Goal: Task Accomplishment & Management: Manage account settings

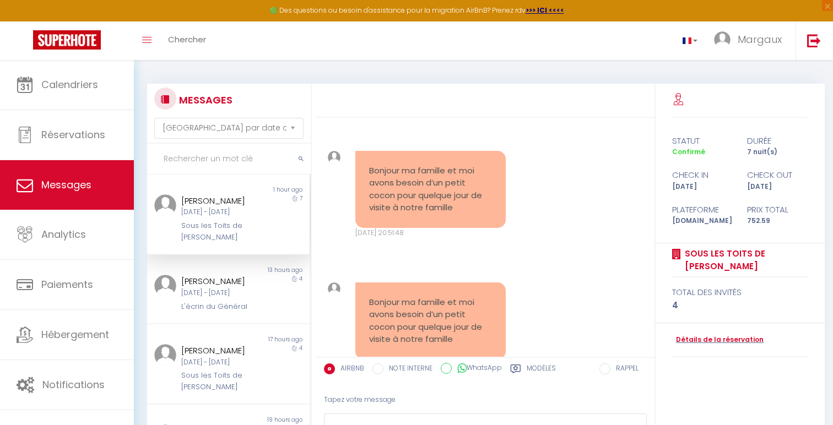
select select "message"
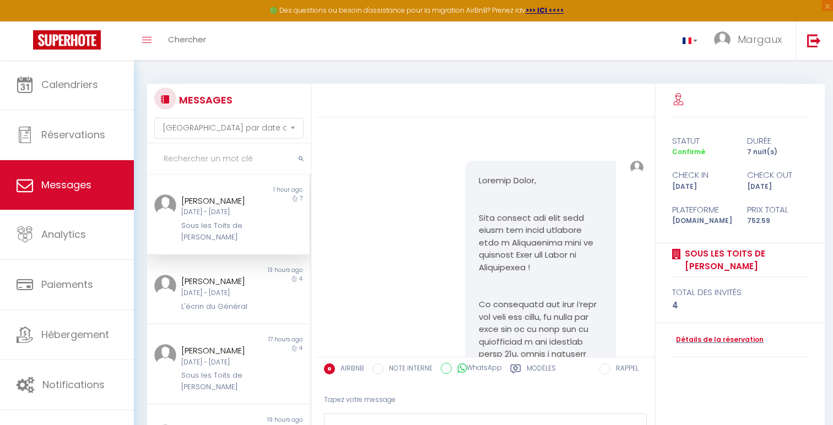
click at [252, 226] on div "Sous les Toits de [PERSON_NAME]" at bounding box center [221, 231] width 80 height 23
click at [268, 283] on div "[PERSON_NAME] [DATE] - [DATE] L'écrin du Général" at bounding box center [221, 293] width 95 height 37
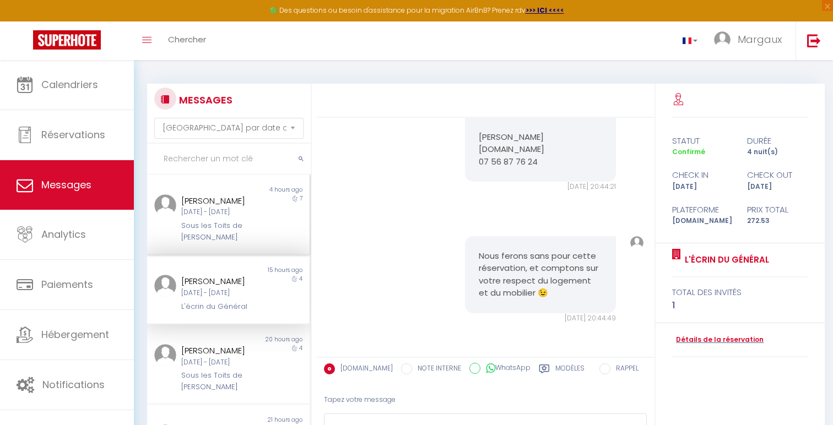
click at [254, 226] on div "Sous les Toits de [PERSON_NAME]" at bounding box center [221, 231] width 80 height 23
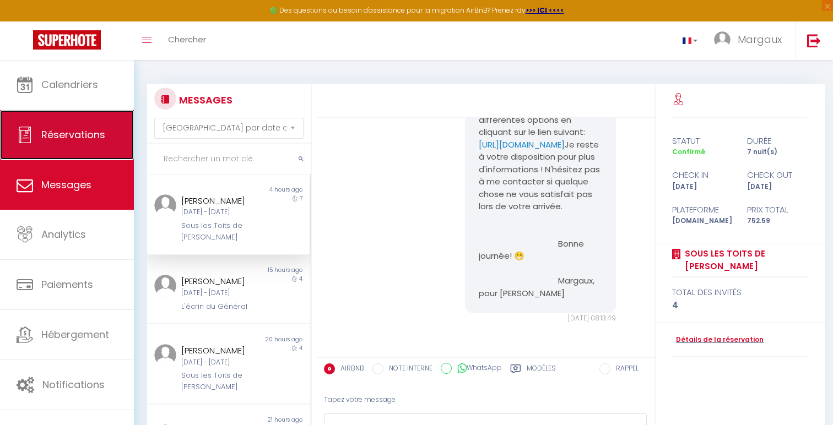
click at [83, 132] on span "Réservations" at bounding box center [73, 135] width 64 height 14
select select "not_cancelled"
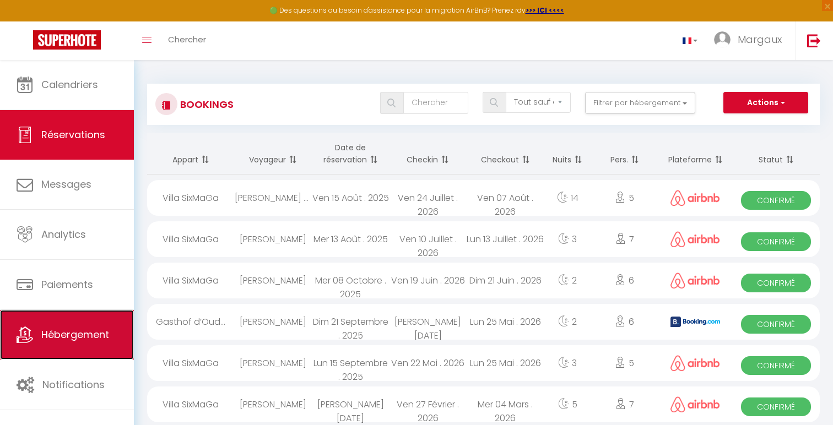
click at [80, 341] on span "Hébergement" at bounding box center [75, 335] width 68 height 14
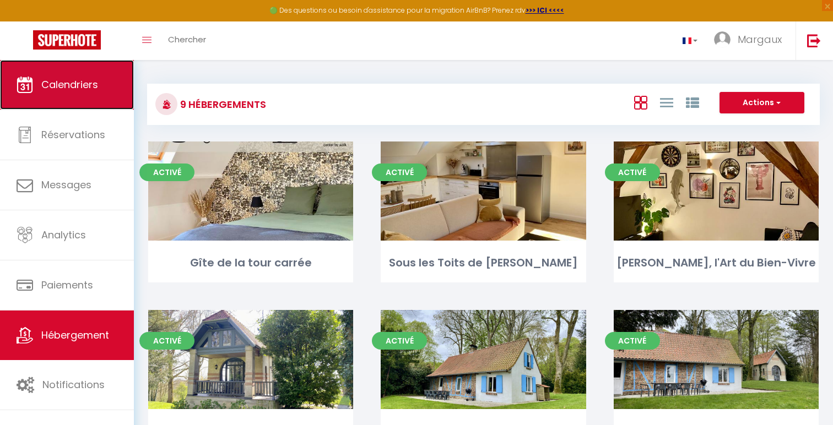
click at [105, 88] on link "Calendriers" at bounding box center [67, 85] width 134 height 50
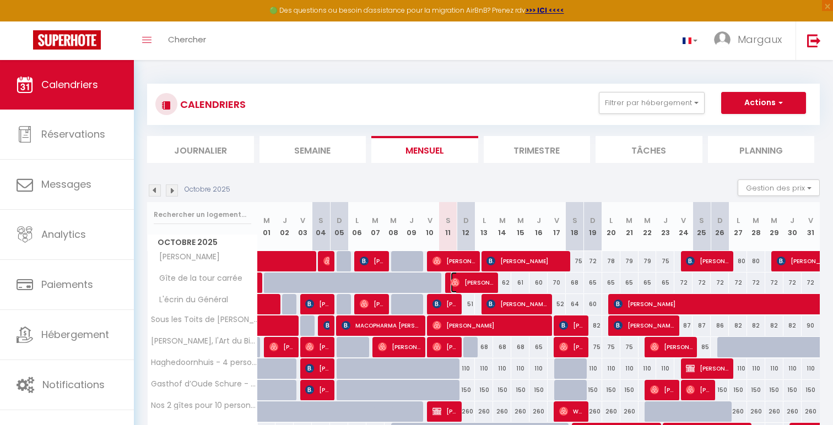
click at [459, 285] on img at bounding box center [455, 282] width 9 height 9
select select "OK"
select select "0"
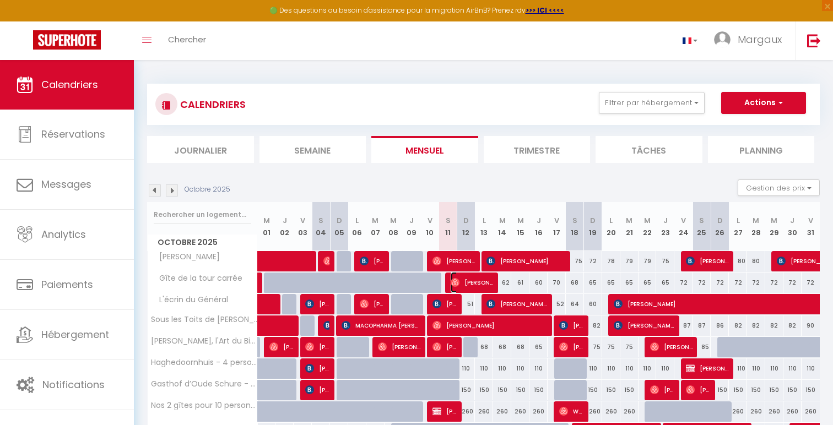
select select "1"
select select
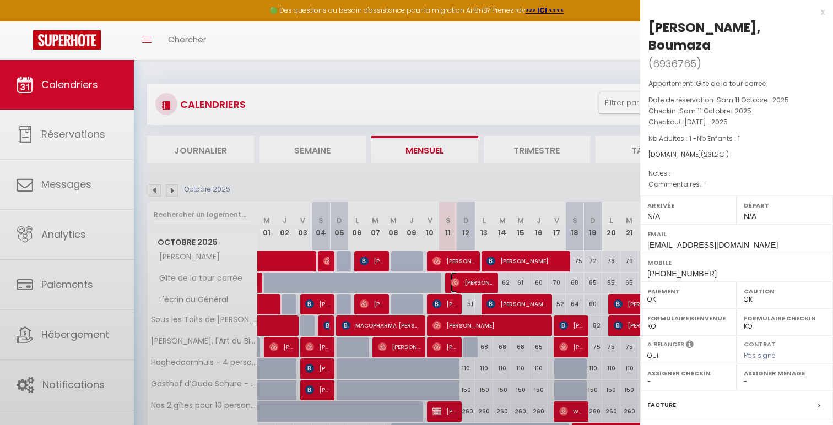
select select "10070"
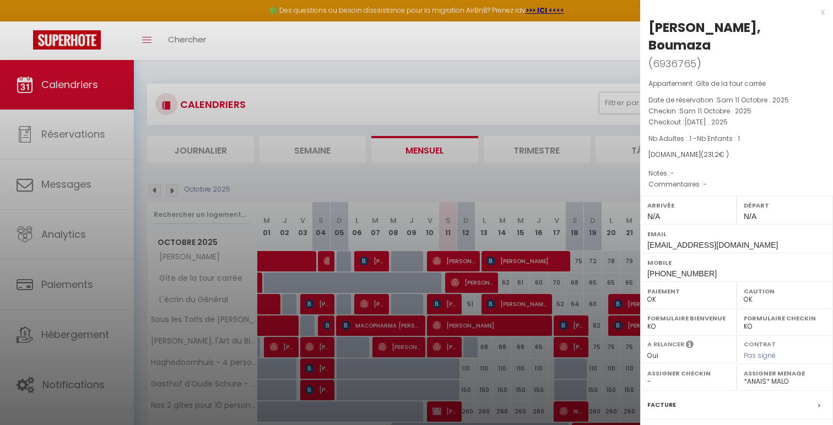
click at [774, 377] on select "- [PERSON_NAME] [PERSON_NAME] [PERSON_NAME] [PERSON_NAME] [PERSON_NAME] [PERSON…" at bounding box center [785, 382] width 82 height 10
click at [821, 15] on div "x" at bounding box center [732, 12] width 185 height 13
